Goal: Transaction & Acquisition: Purchase product/service

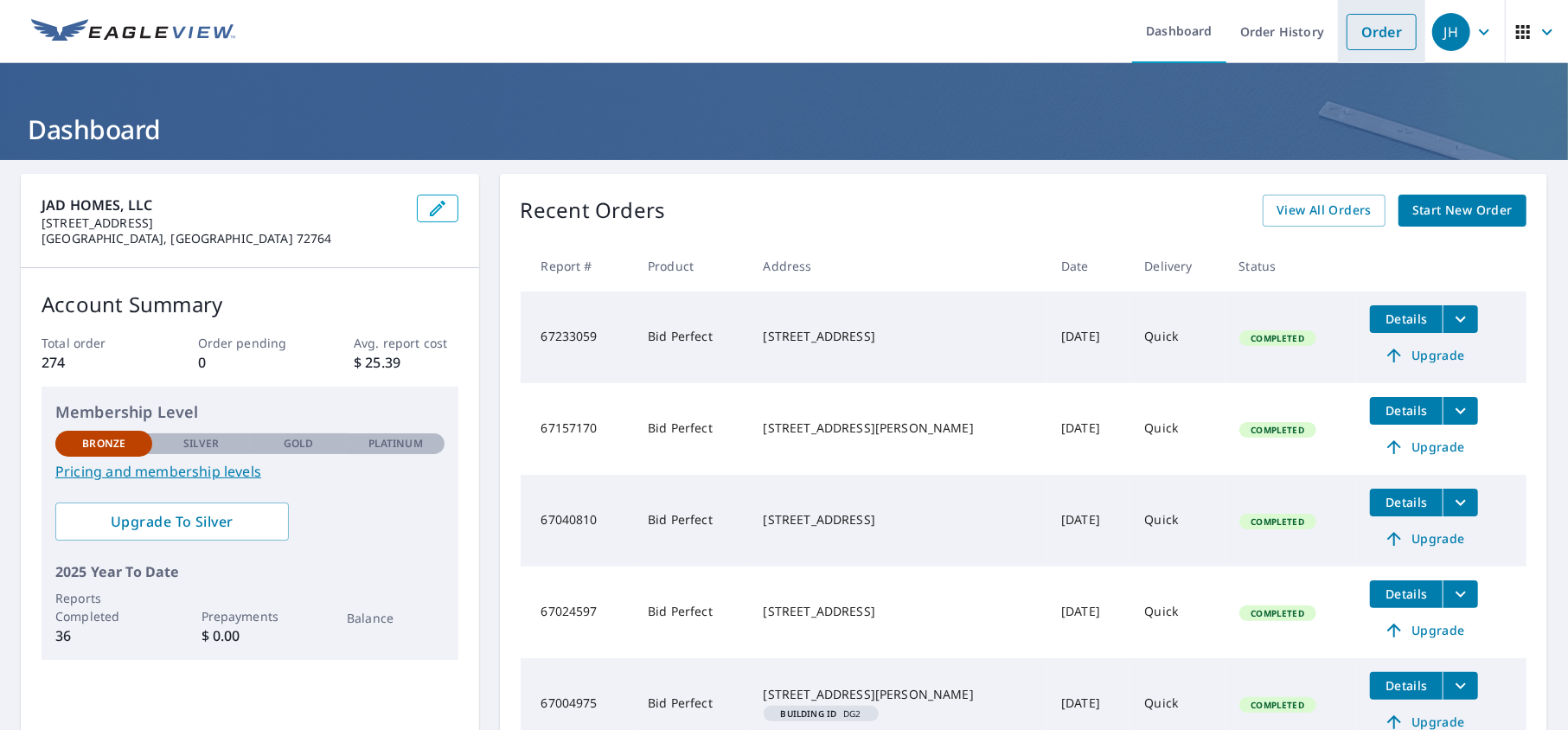
click at [1356, 32] on link "Order" at bounding box center [1381, 32] width 70 height 36
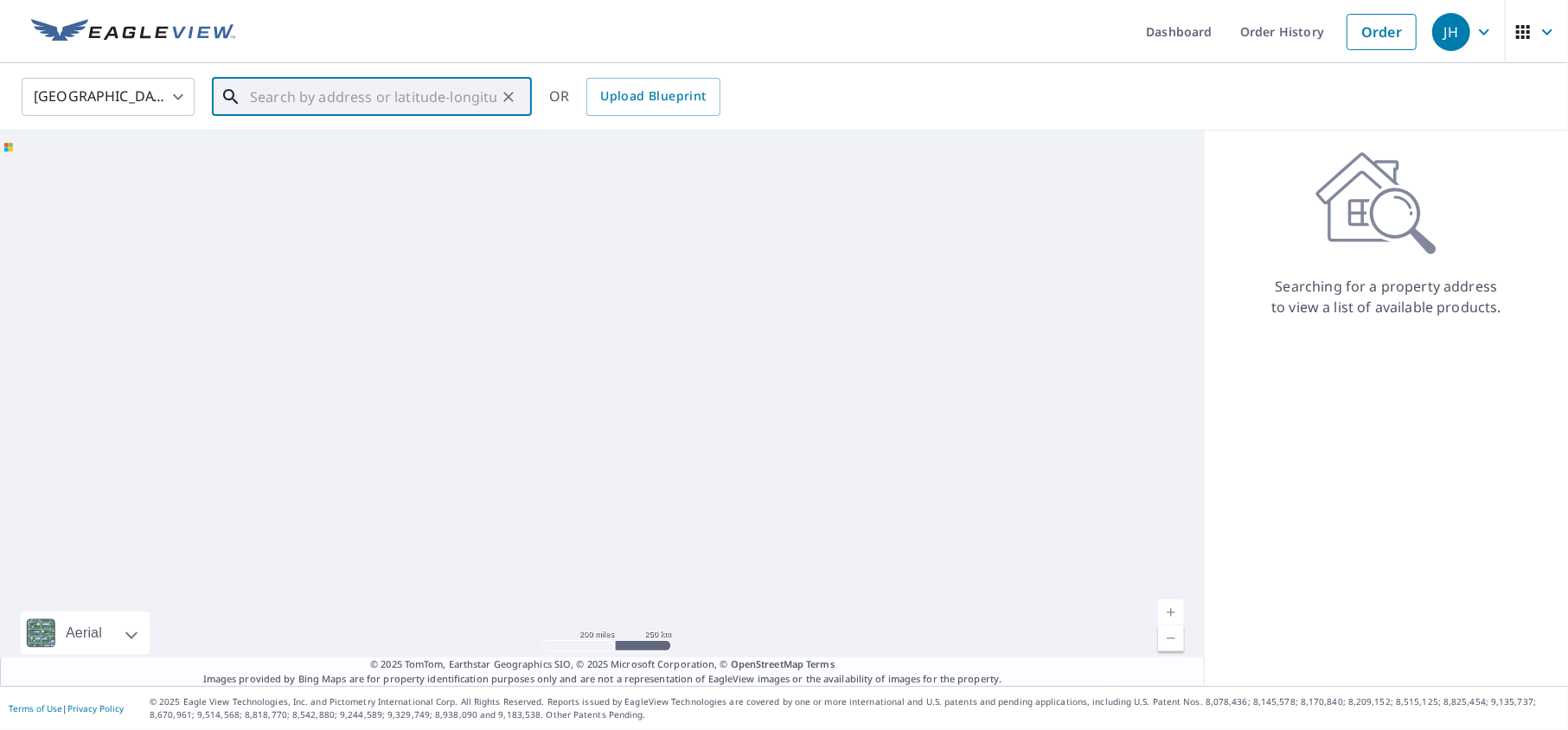
click at [305, 86] on input "text" at bounding box center [373, 97] width 247 height 48
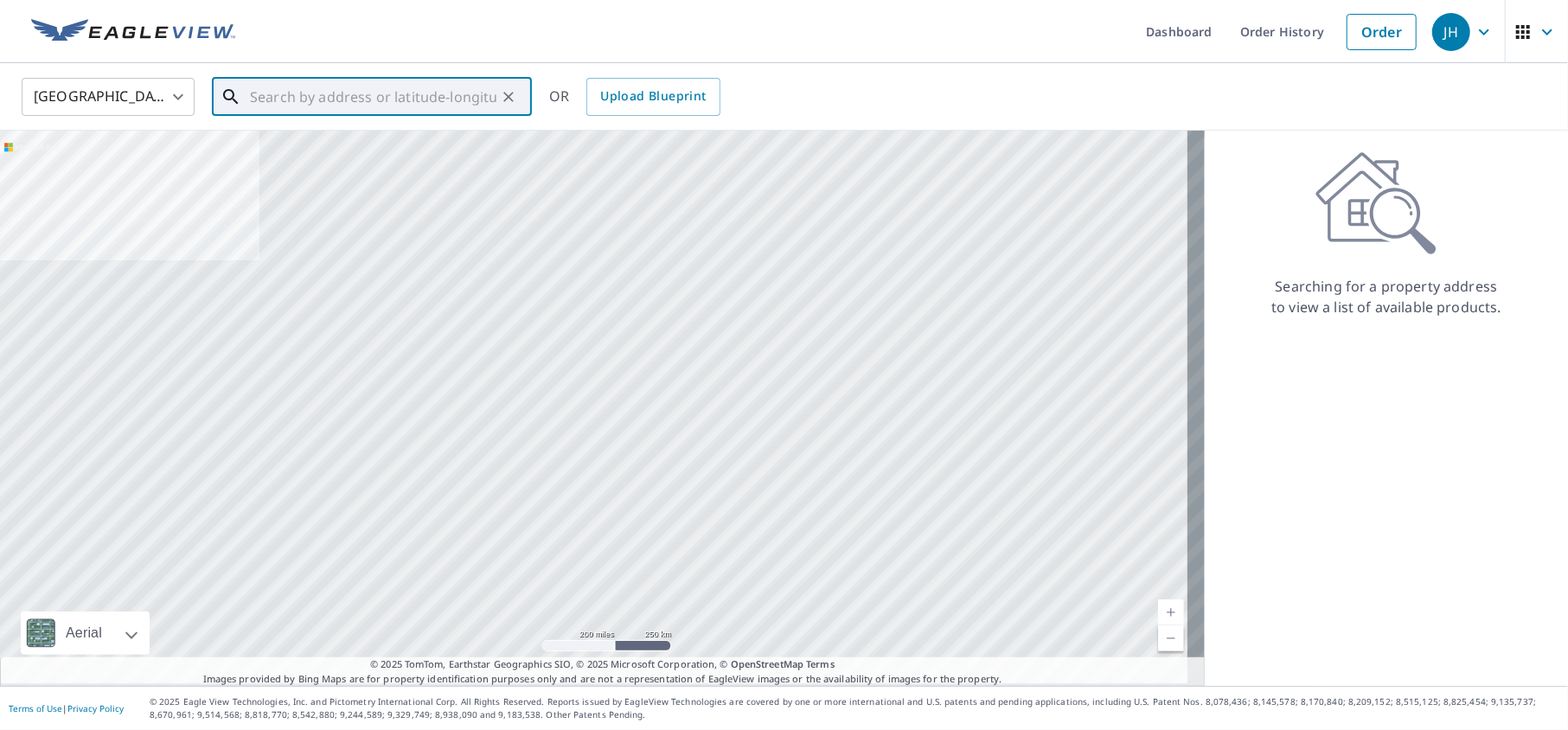
click at [277, 109] on input "text" at bounding box center [373, 97] width 247 height 48
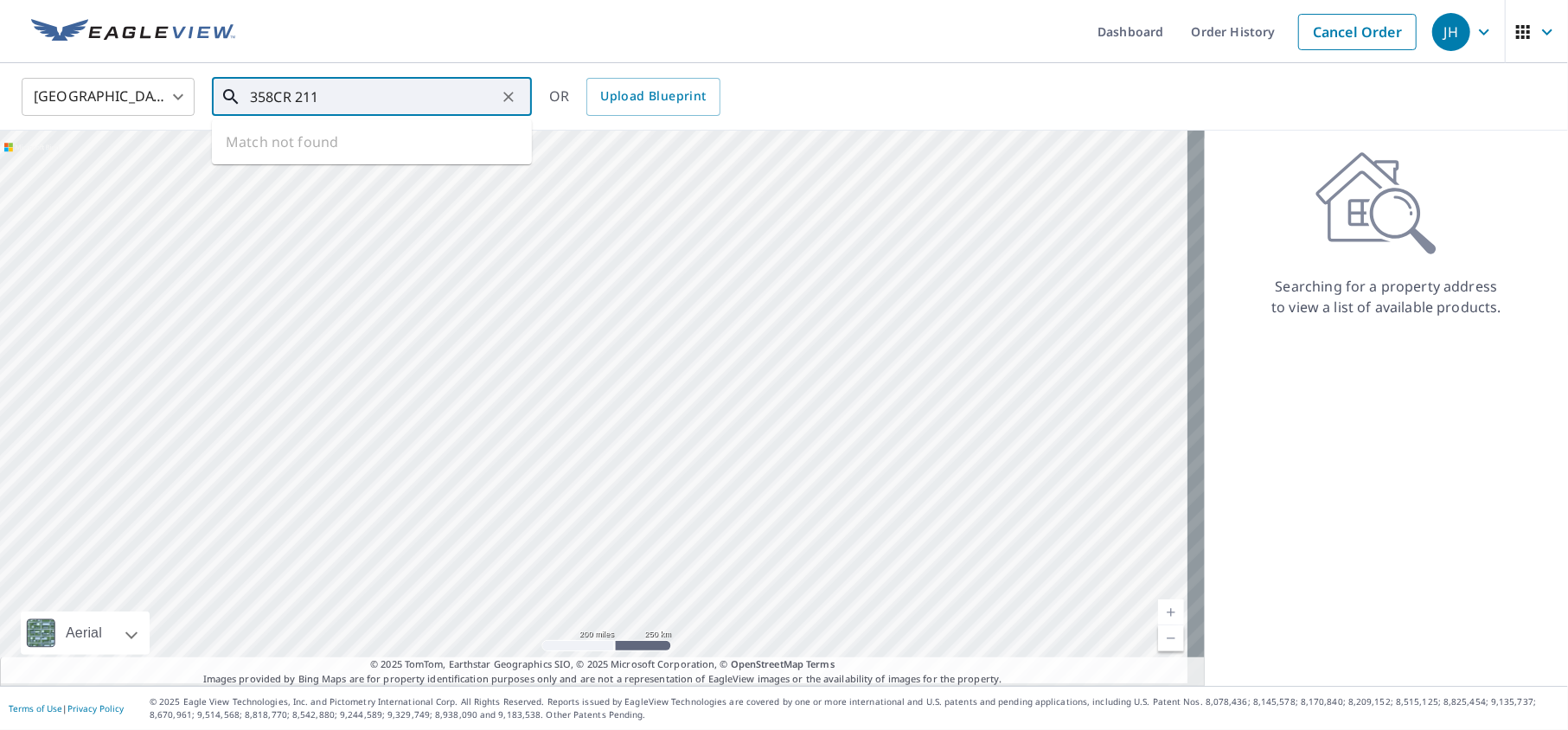
click at [281, 92] on input "358CR 211" at bounding box center [373, 97] width 247 height 48
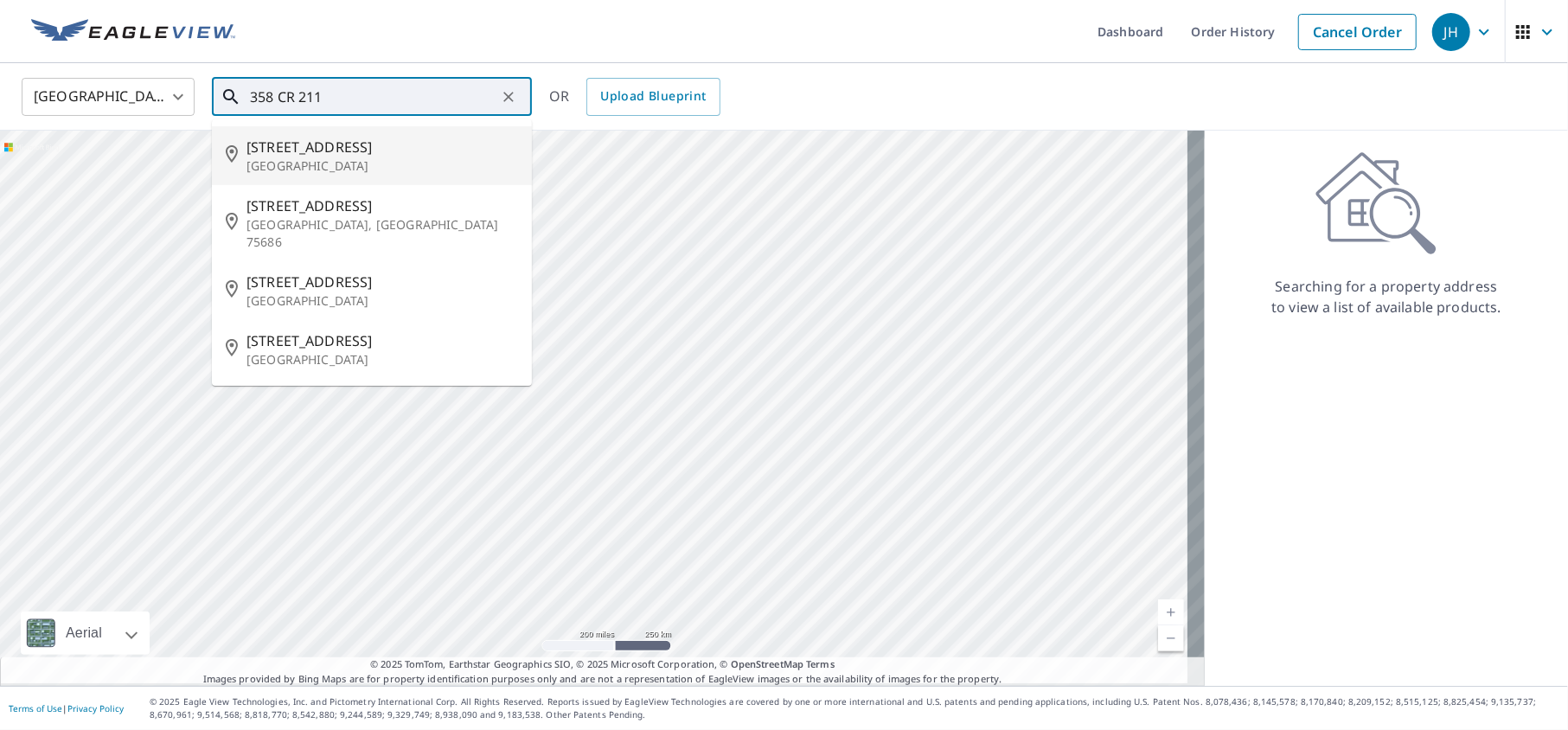
click at [423, 93] on input "358 CR 211" at bounding box center [373, 97] width 247 height 48
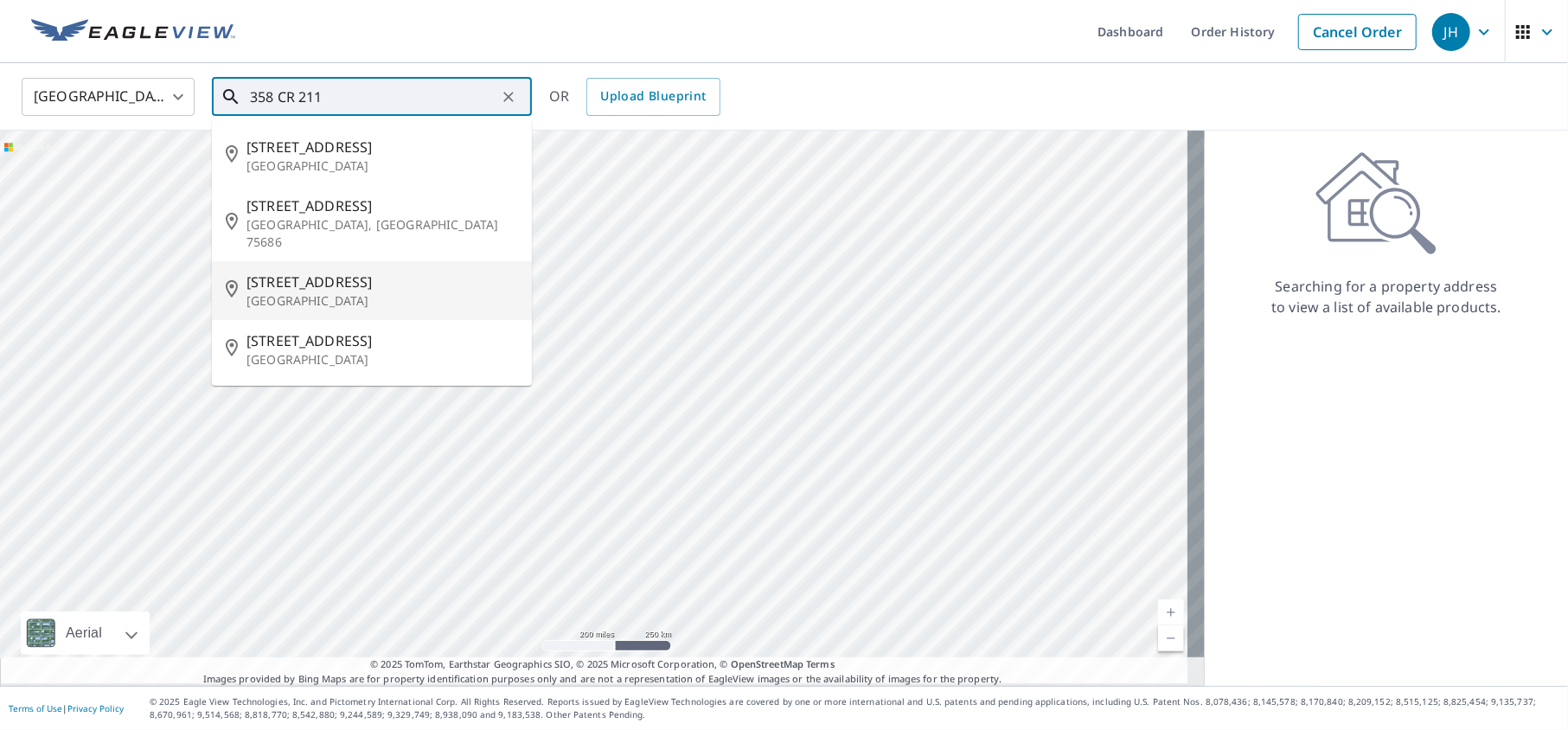
click at [358, 284] on span "[STREET_ADDRESS]" at bounding box center [383, 282] width 271 height 21
type input "[STREET_ADDRESS]"
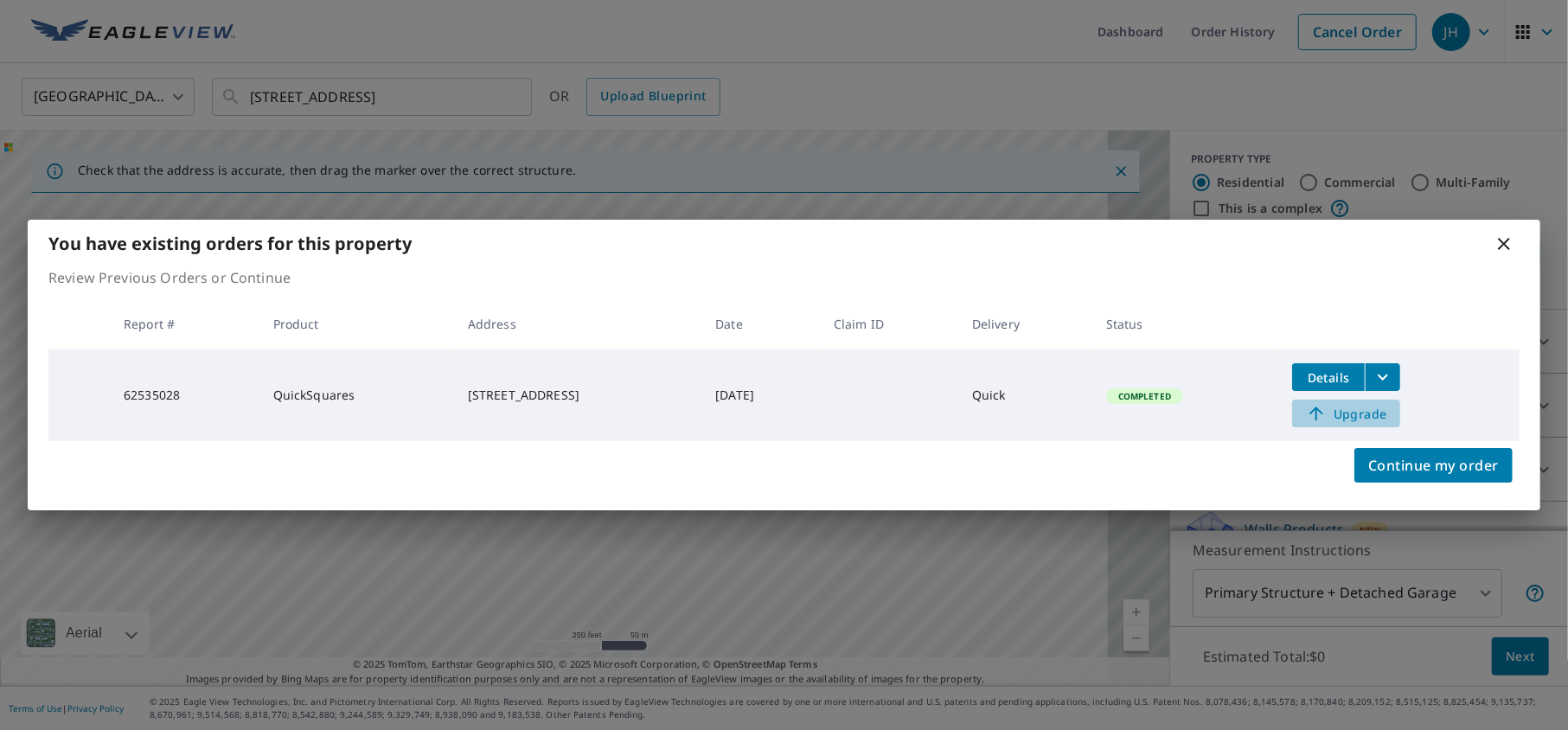
click at [1384, 419] on span "Upgrade" at bounding box center [1346, 414] width 87 height 21
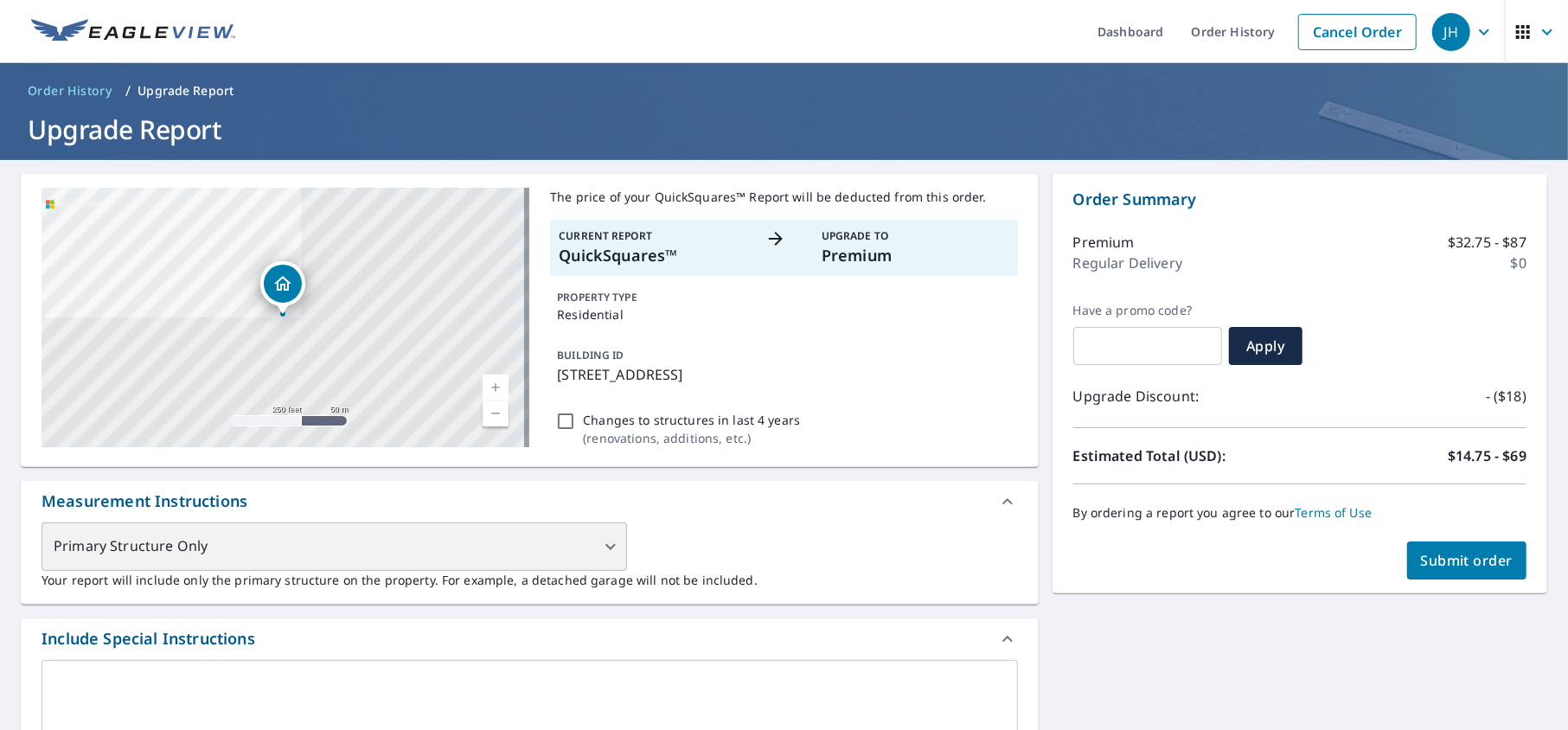
click at [510, 568] on div "Primary Structure Only" at bounding box center [334, 546] width 586 height 48
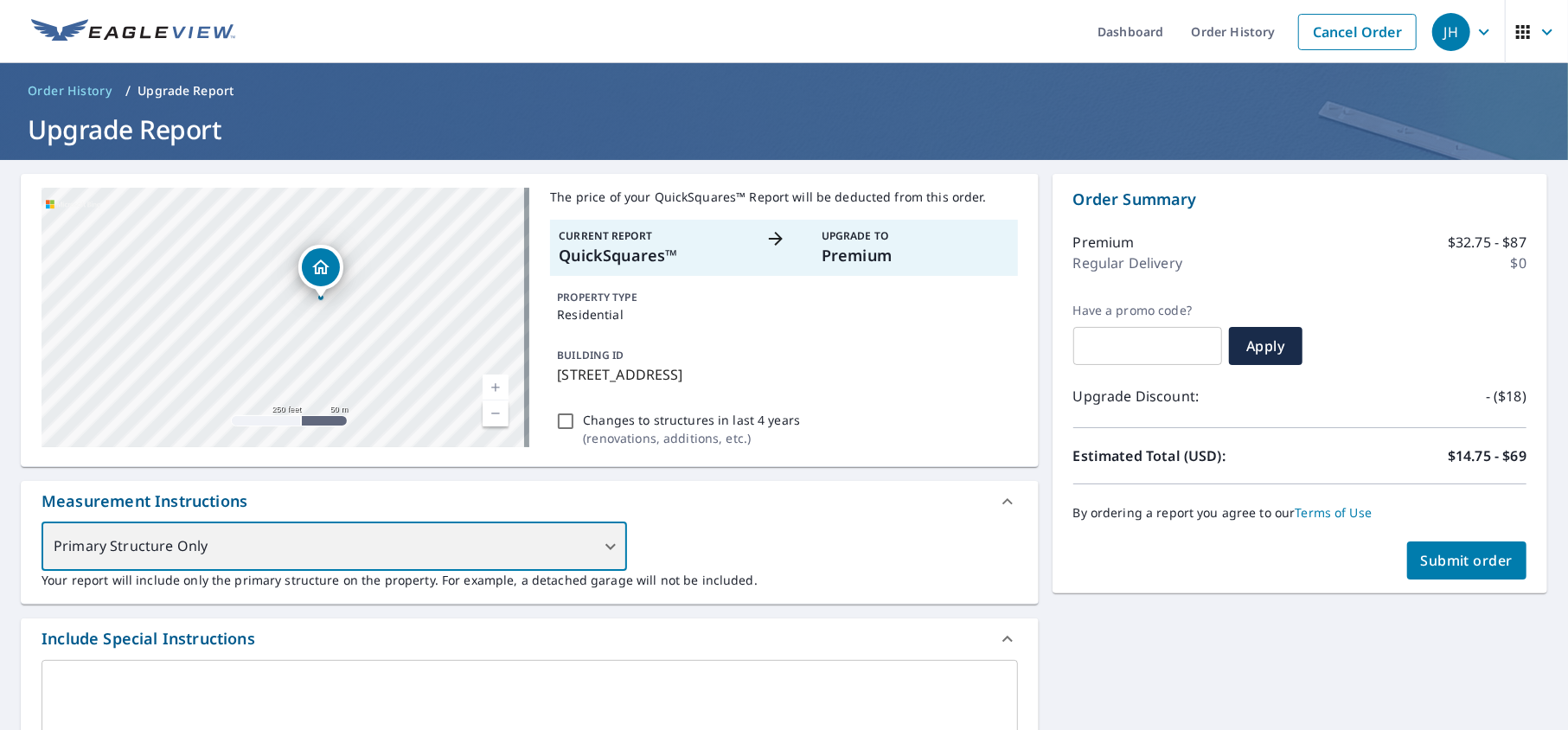
drag, startPoint x: 289, startPoint y: 287, endPoint x: 327, endPoint y: 271, distance: 41.2
click at [327, 271] on icon "Dropped pin, building 1, Residential property, 358 County Road 211 Eureka Sprin…" at bounding box center [321, 266] width 17 height 14
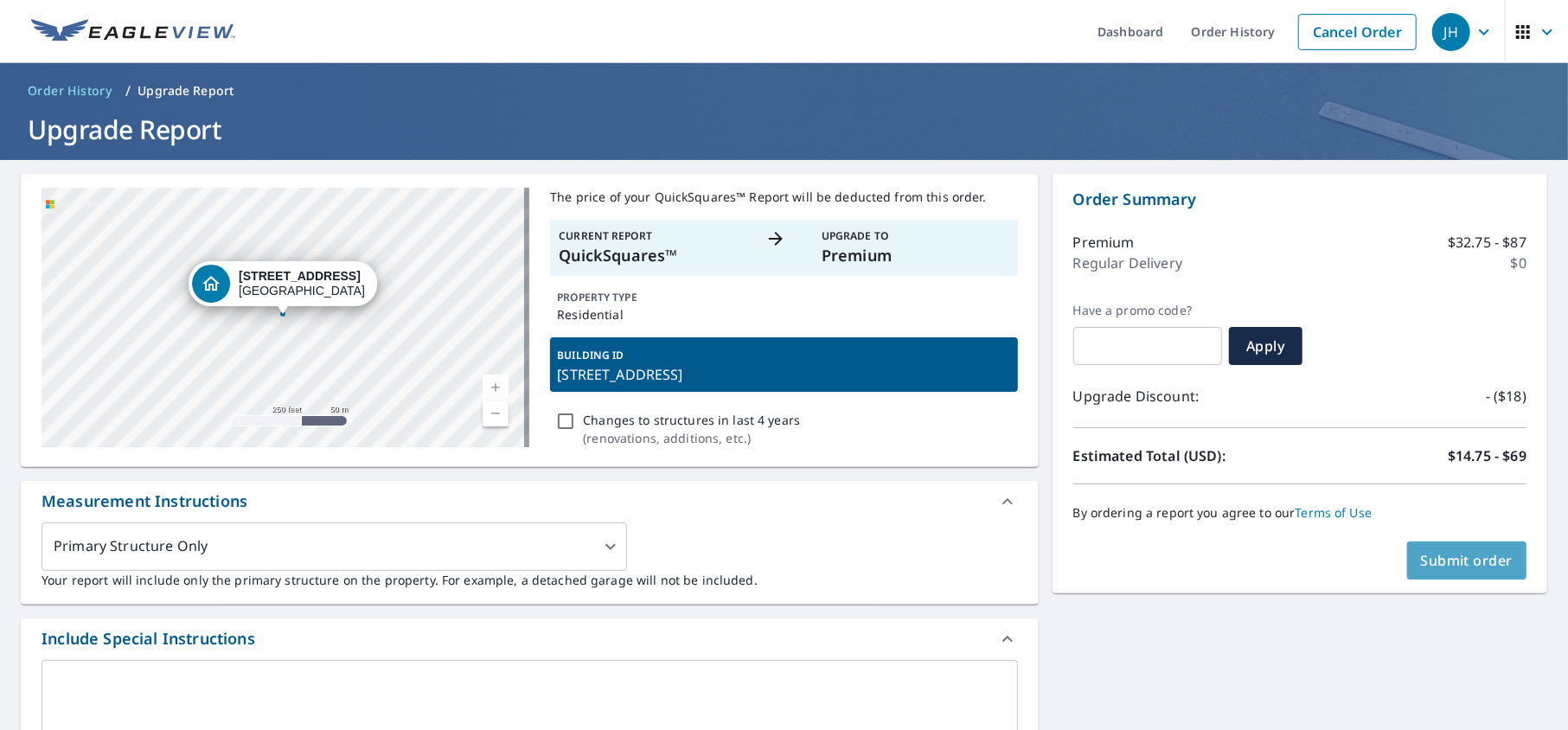
click at [1441, 568] on span "Submit order" at bounding box center [1466, 560] width 92 height 19
checkbox input "true"
